Goal: Task Accomplishment & Management: Manage account settings

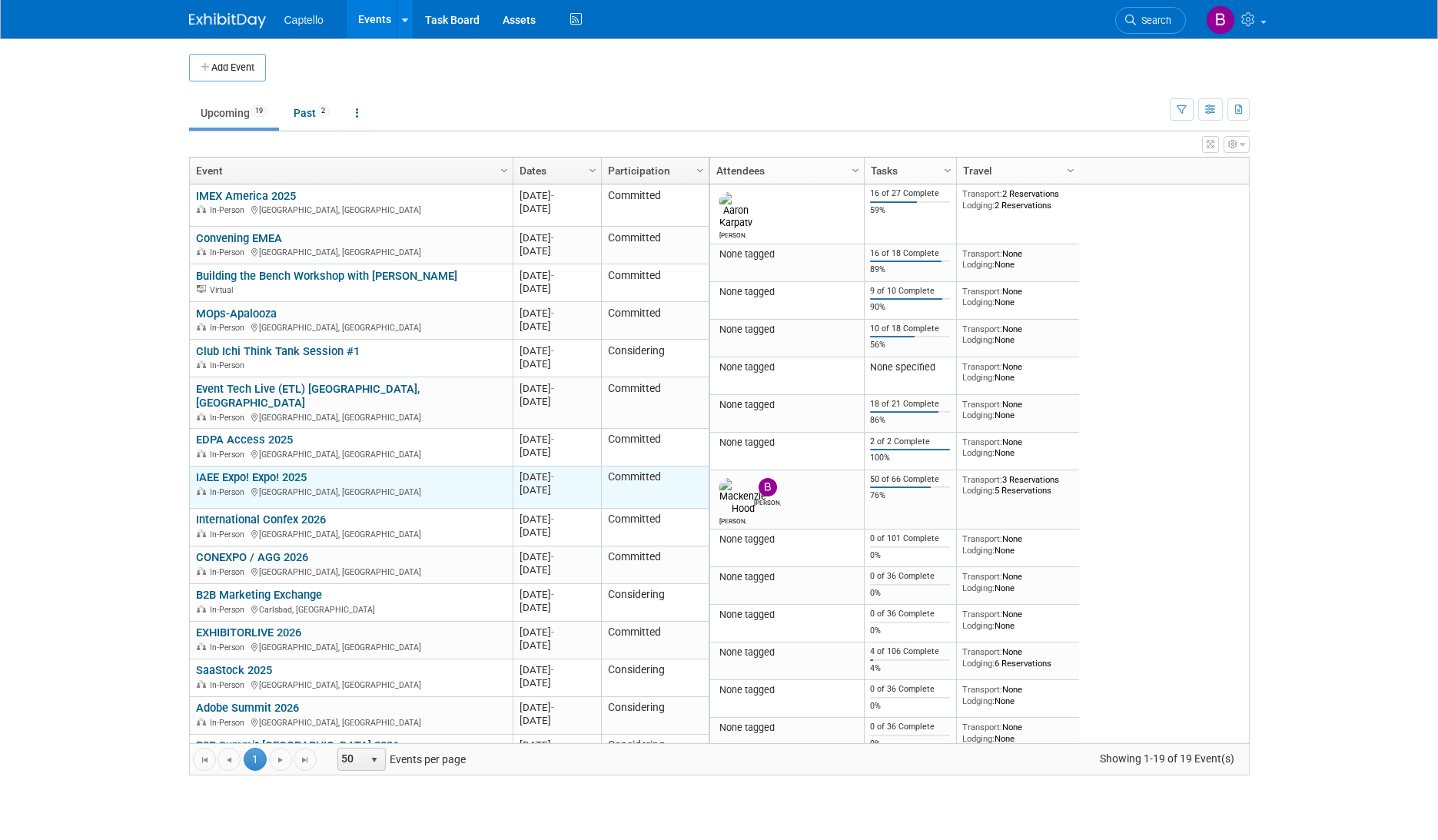
click at [237, 470] on link "IAEE Expo! Expo! 2025" at bounding box center [252, 477] width 111 height 14
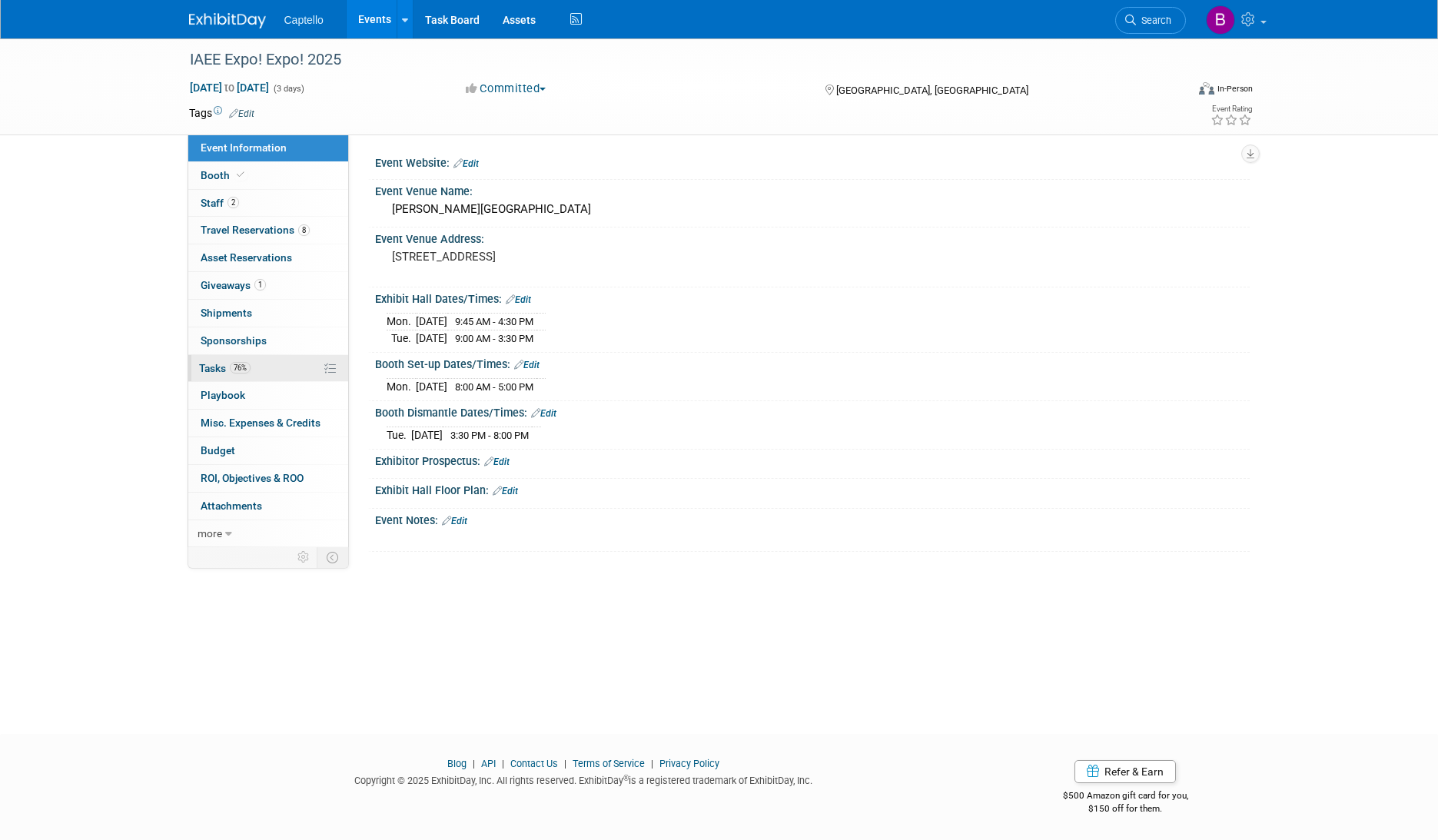
click at [211, 366] on span "Tasks 76%" at bounding box center [225, 368] width 52 height 12
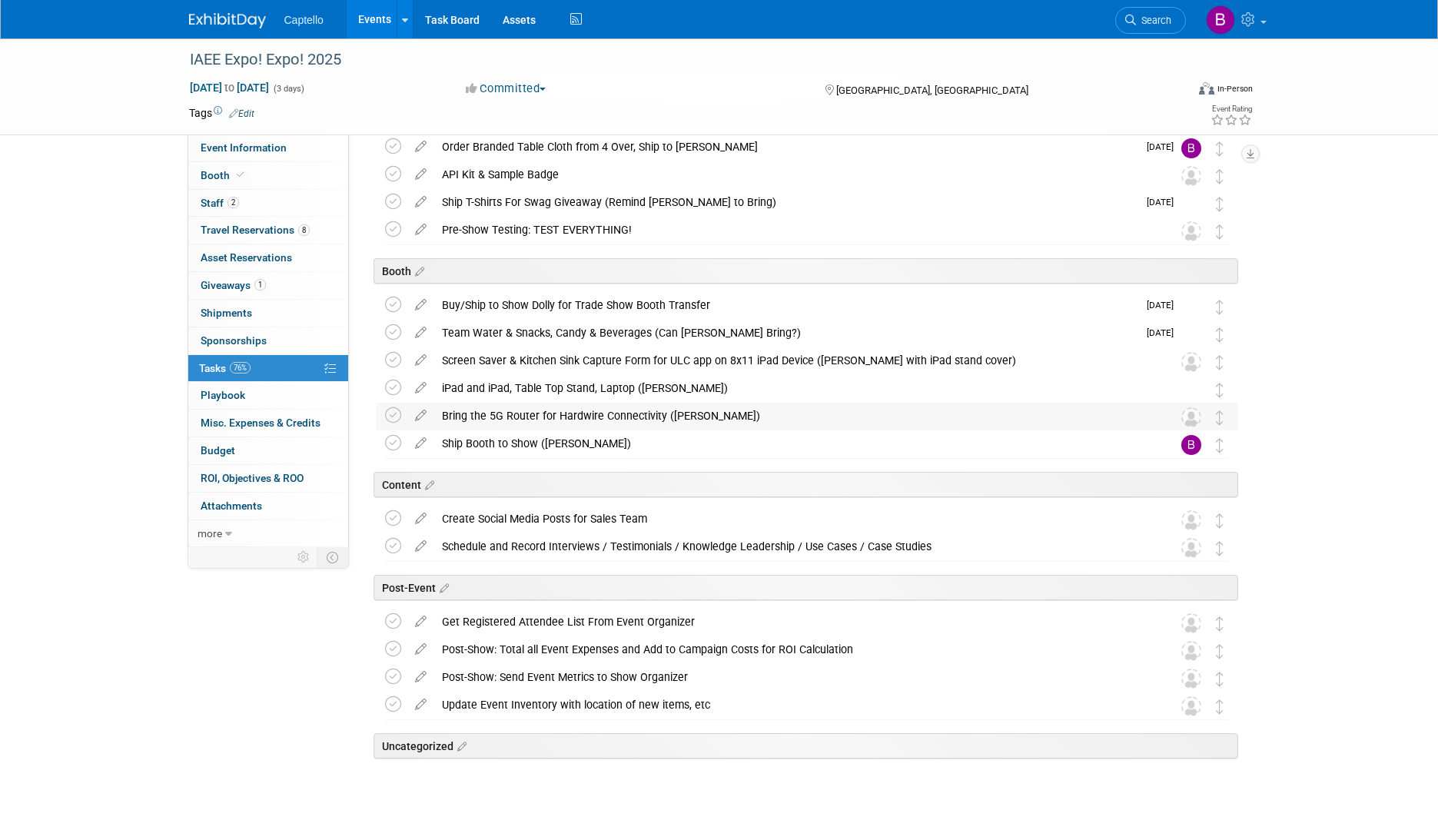
scroll to position [98, 0]
click at [419, 440] on icon at bounding box center [421, 441] width 27 height 20
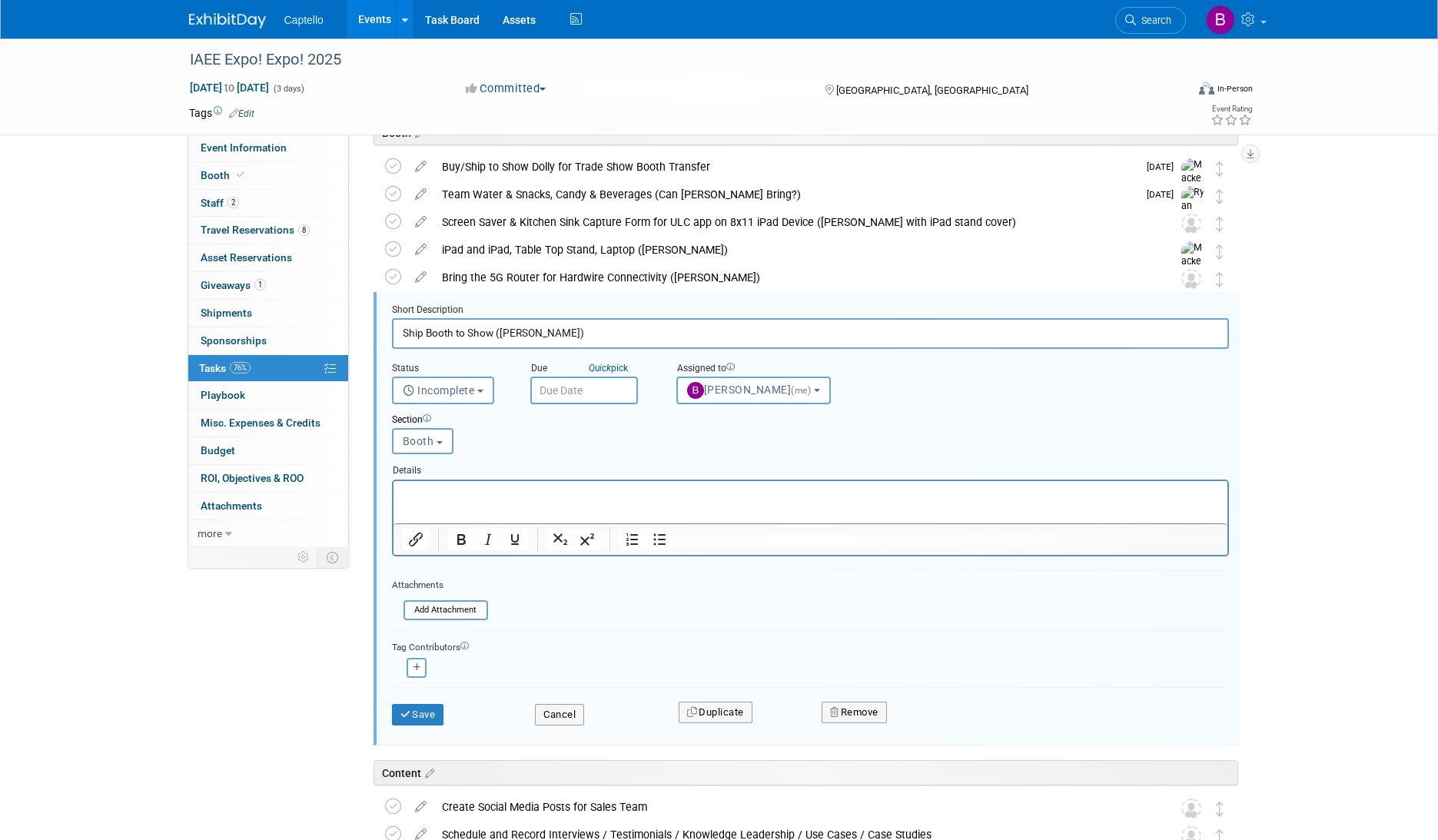
scroll to position [304, 0]
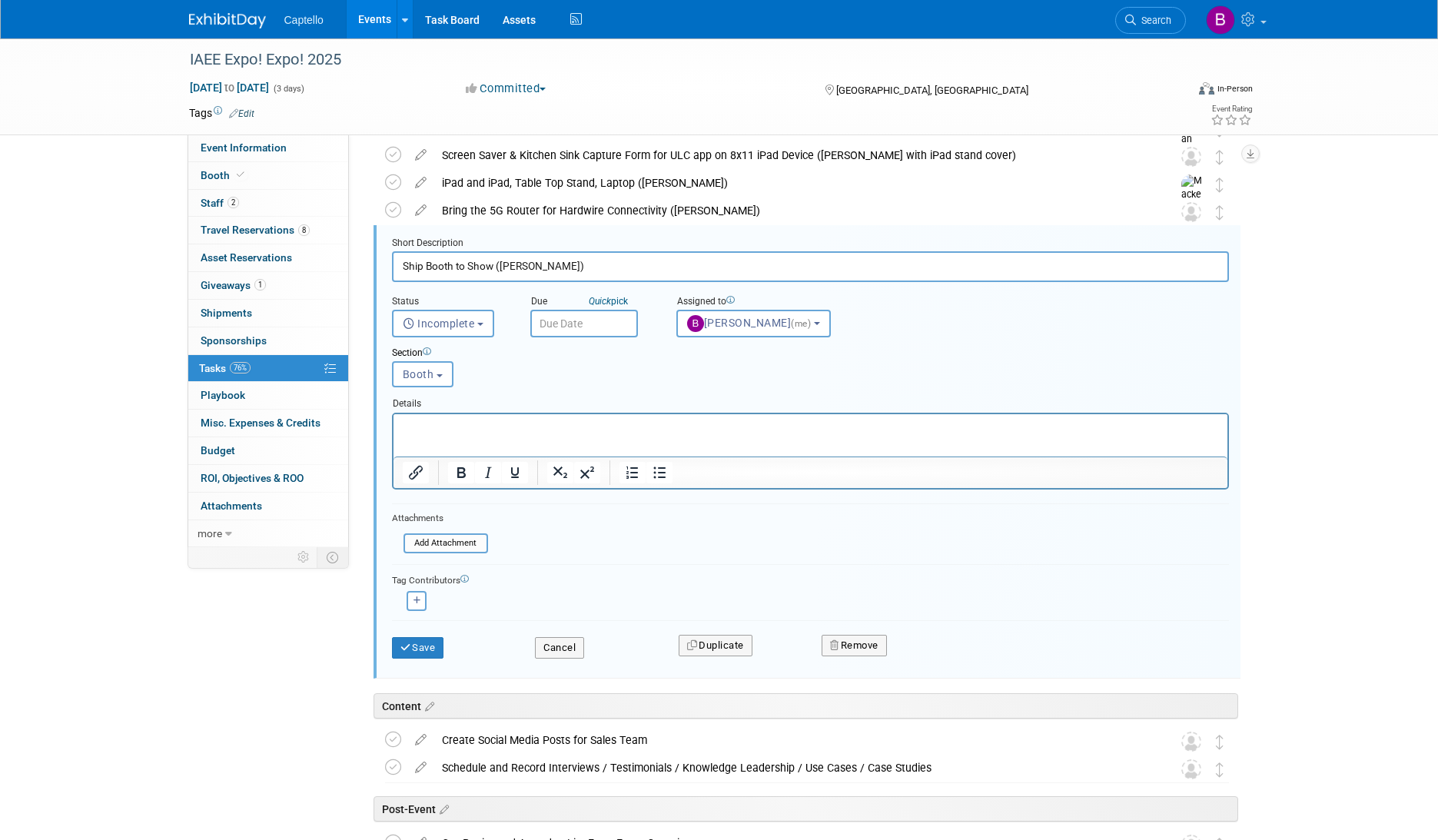
click at [556, 321] on input "text" at bounding box center [584, 323] width 108 height 27
click at [757, 359] on span at bounding box center [750, 355] width 27 height 26
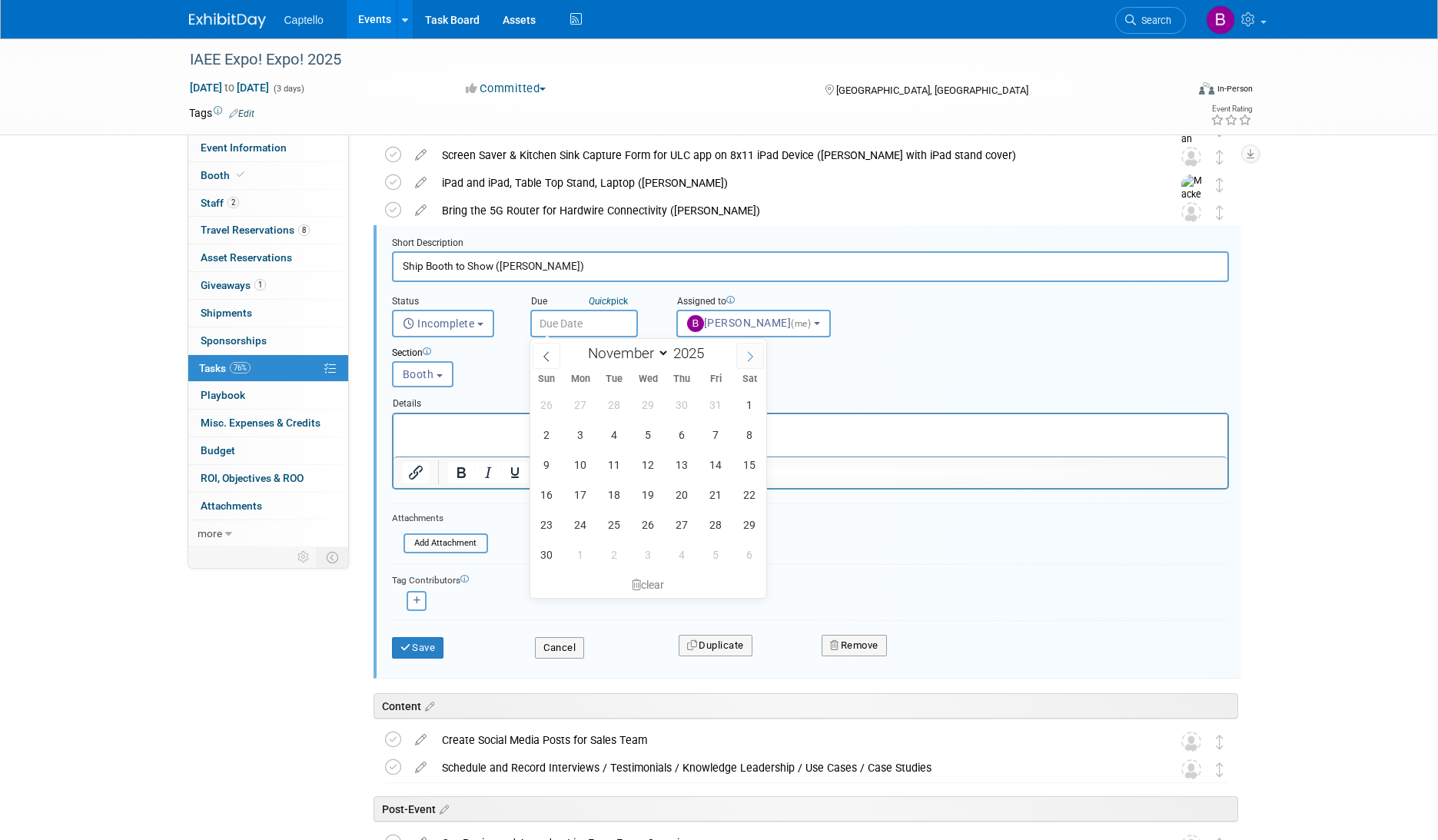
click at [757, 359] on span at bounding box center [750, 355] width 27 height 26
click at [554, 354] on span at bounding box center [546, 355] width 27 height 26
select select "10"
click at [587, 523] on span "24" at bounding box center [580, 524] width 30 height 30
click at [686, 495] on span "20" at bounding box center [682, 494] width 30 height 30
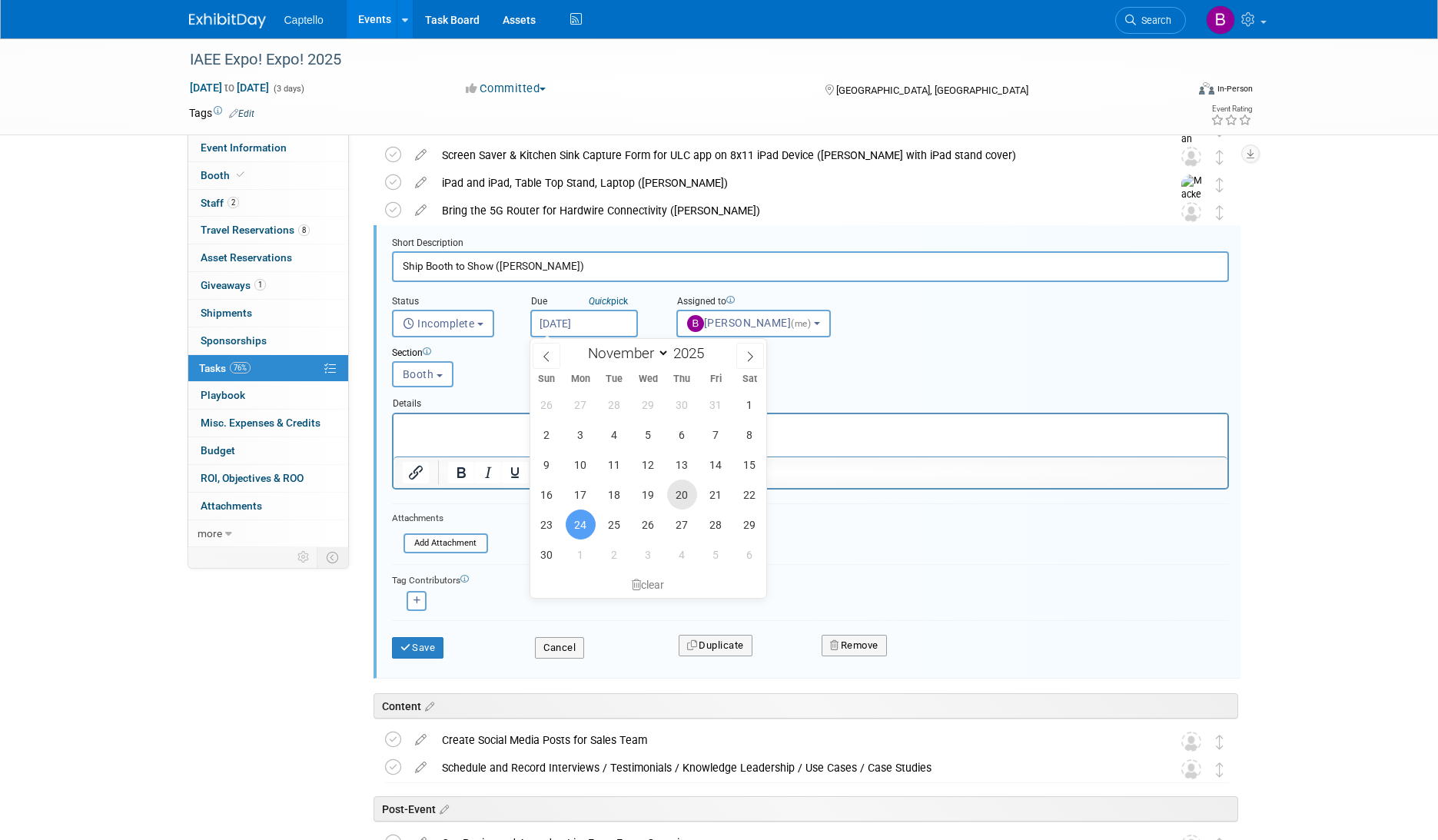
type input "Nov 20, 2025"
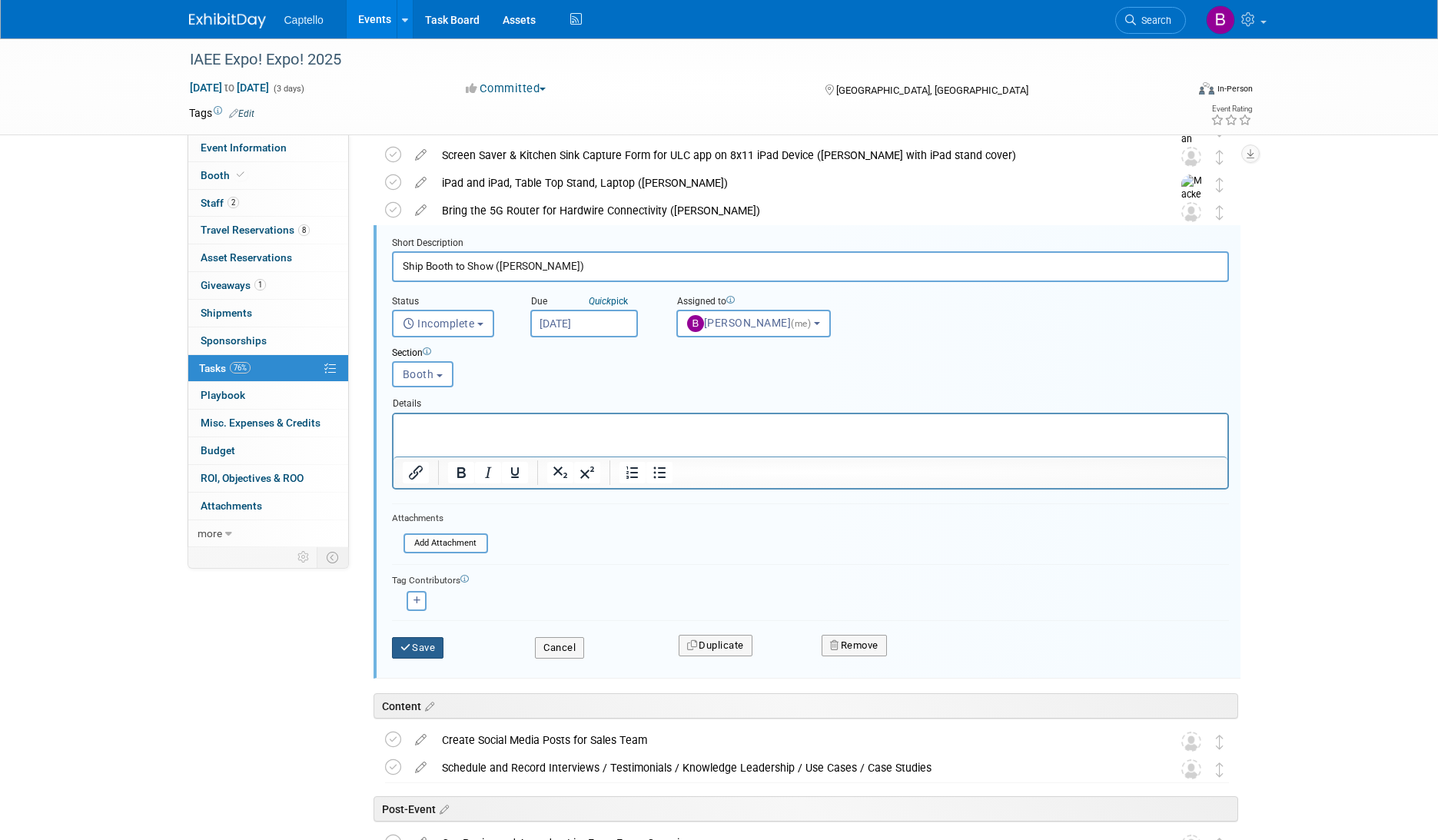
click at [430, 647] on button "Save" at bounding box center [418, 648] width 52 height 22
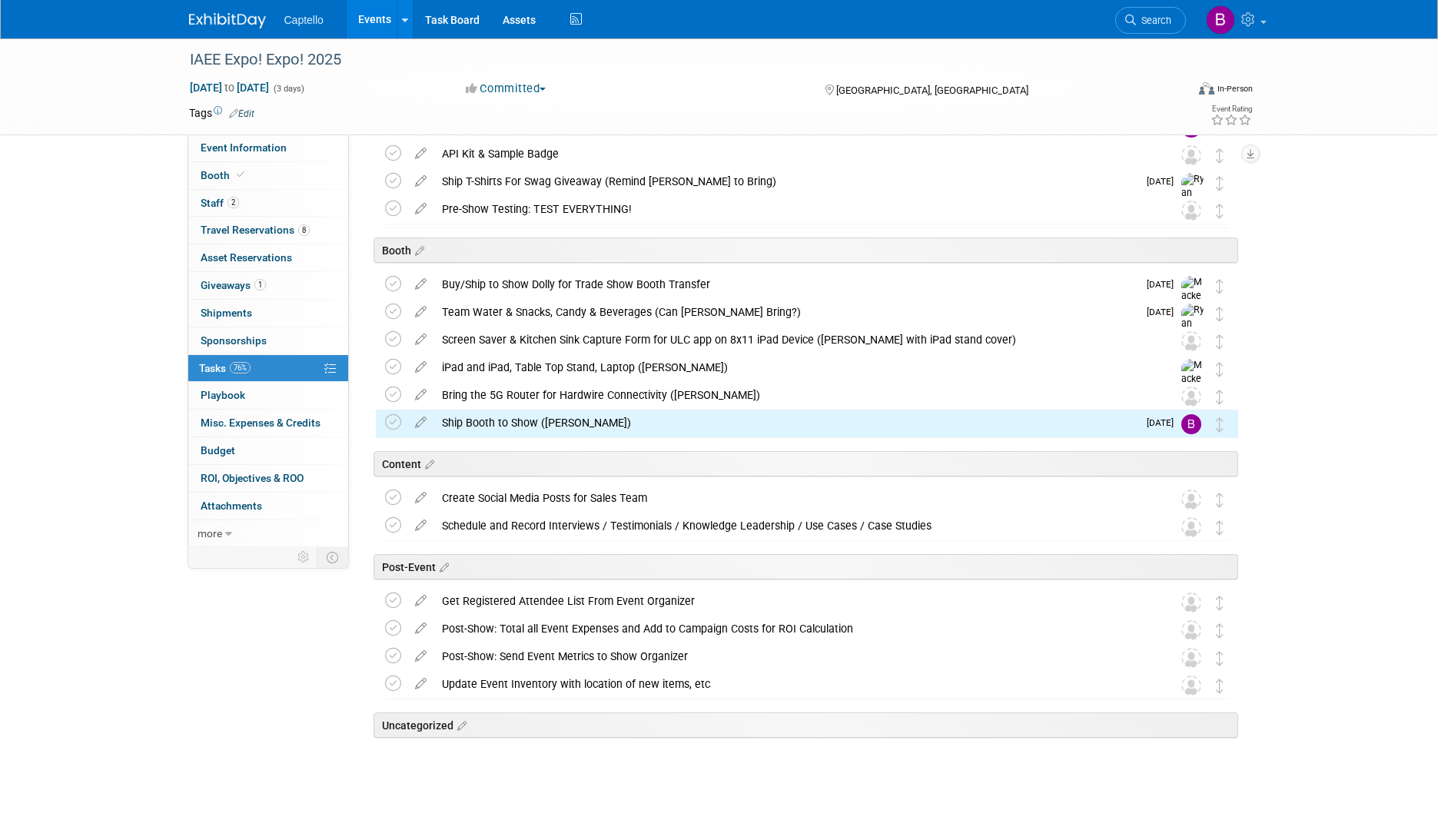
scroll to position [0, 0]
